Goal: Task Accomplishment & Management: Manage account settings

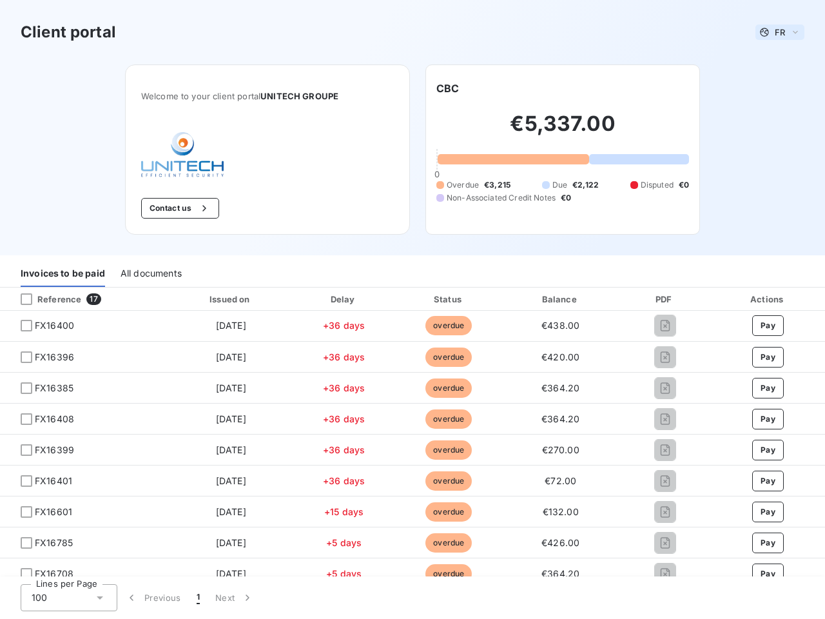
click at [775, 32] on span "FR" at bounding box center [780, 32] width 10 height 10
click at [173, 208] on button "Contact us" at bounding box center [180, 208] width 78 height 21
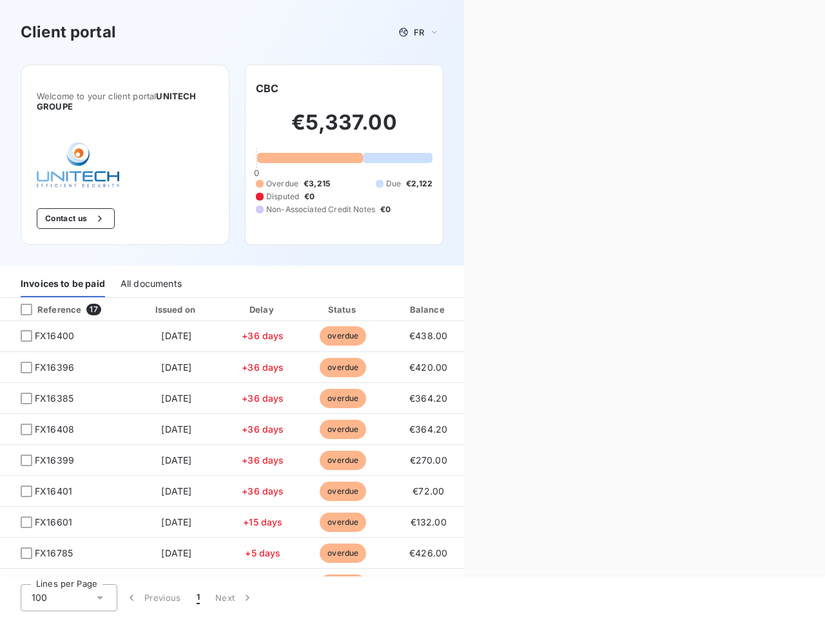
click at [442, 88] on div "Welcome to your client portal UNITECH GROUPE Contact us CBC €5,337.00 0 Overdue…" at bounding box center [232, 164] width 464 height 201
click at [63, 273] on div "Invoices to be paid" at bounding box center [63, 283] width 84 height 27
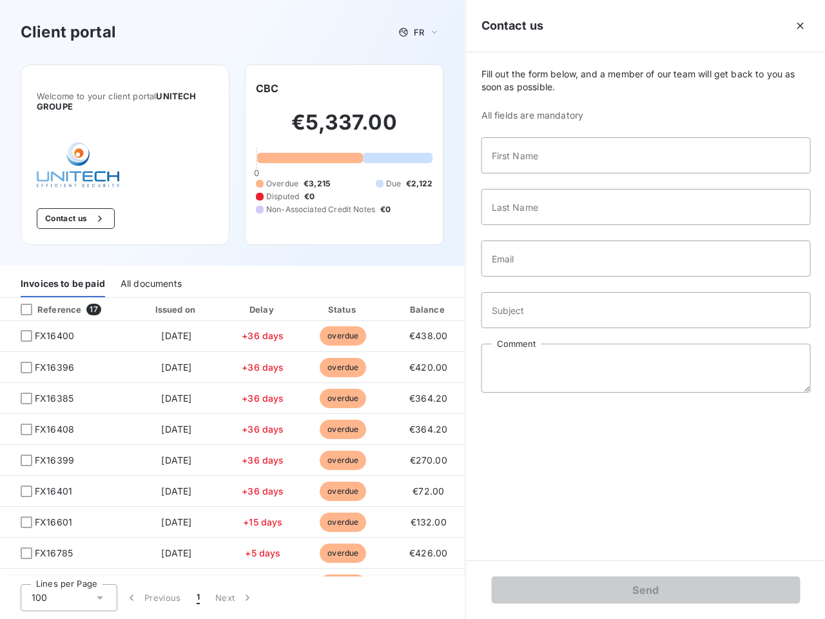
click at [150, 273] on div "All documents" at bounding box center [151, 283] width 61 height 27
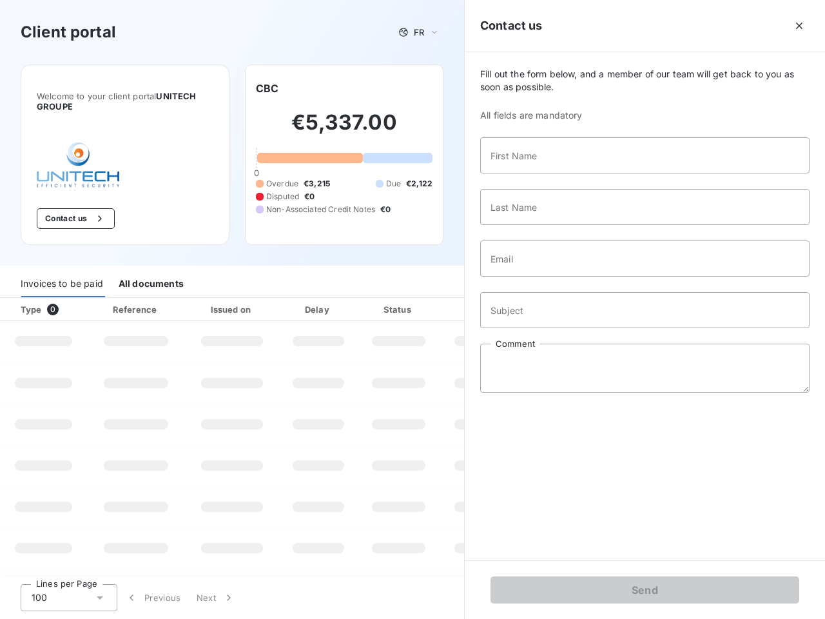
click at [83, 299] on th "Type 0" at bounding box center [43, 309] width 87 height 23
click at [26, 299] on th "Type 0" at bounding box center [43, 309] width 87 height 23
click at [227, 299] on th "Issued on" at bounding box center [232, 309] width 94 height 23
click at [339, 299] on th "Delay" at bounding box center [318, 309] width 79 height 23
click at [443, 299] on th "Amount" at bounding box center [484, 309] width 88 height 23
